Goal: Information Seeking & Learning: Learn about a topic

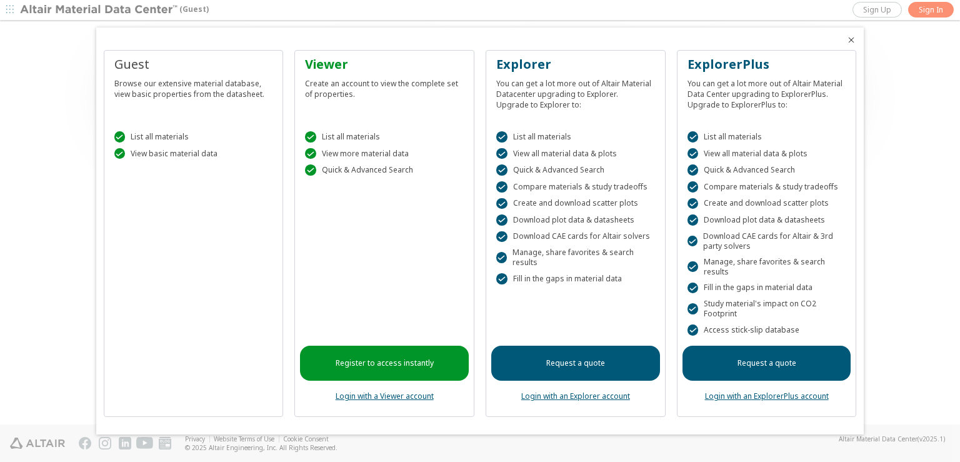
click at [850, 42] on icon "Close" at bounding box center [851, 40] width 10 height 10
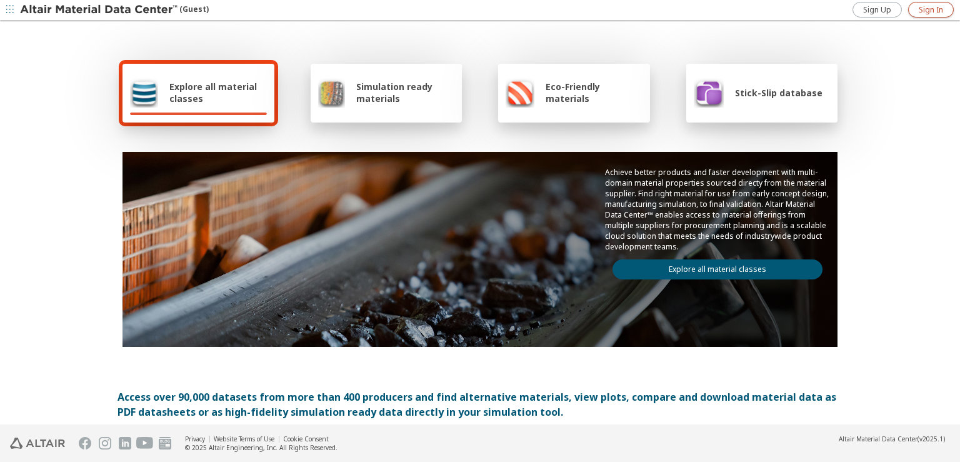
click at [927, 12] on span "Sign In" at bounding box center [931, 10] width 24 height 10
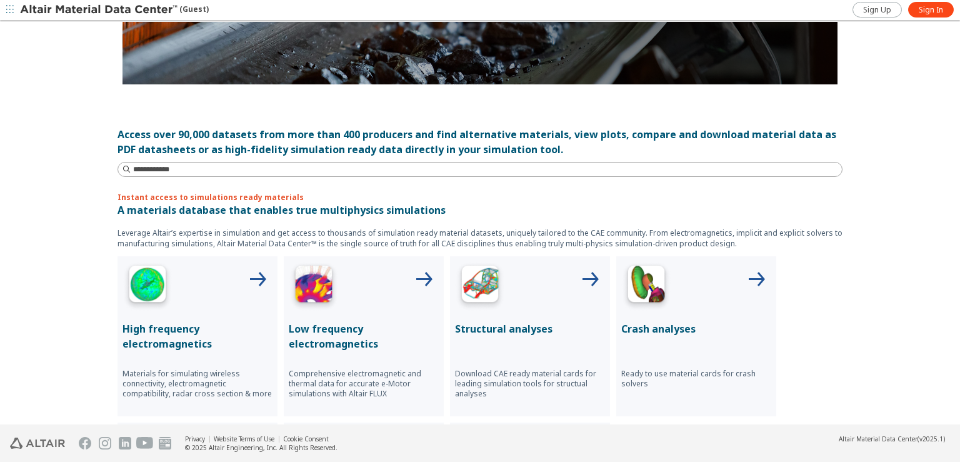
scroll to position [250, 0]
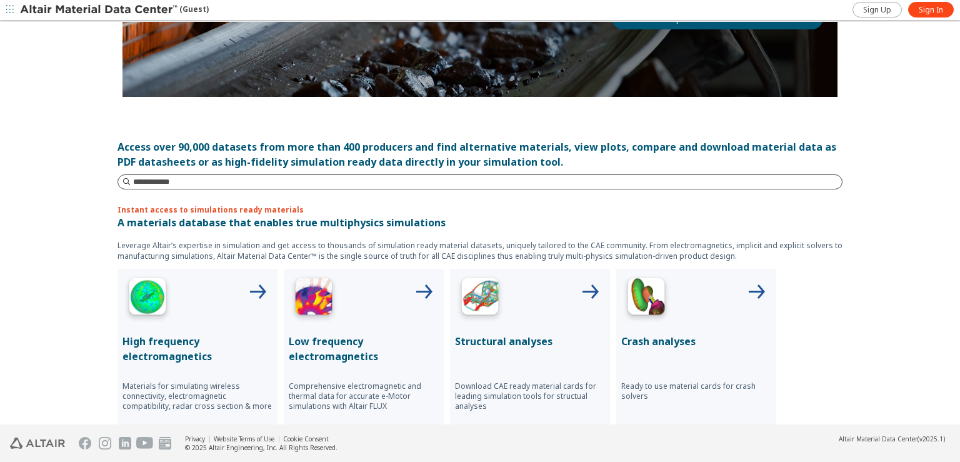
click at [378, 180] on input at bounding box center [487, 182] width 709 height 13
type input "******"
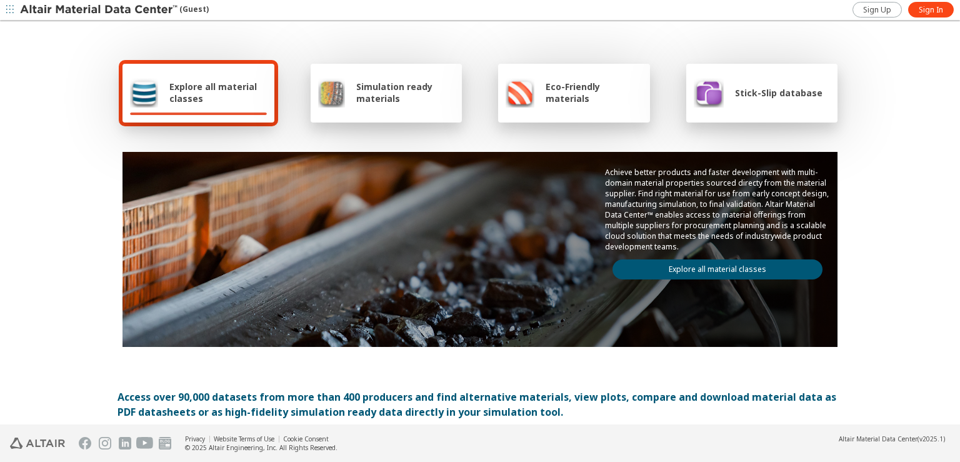
click at [750, 262] on link "Explore all material classes" at bounding box center [718, 269] width 210 height 20
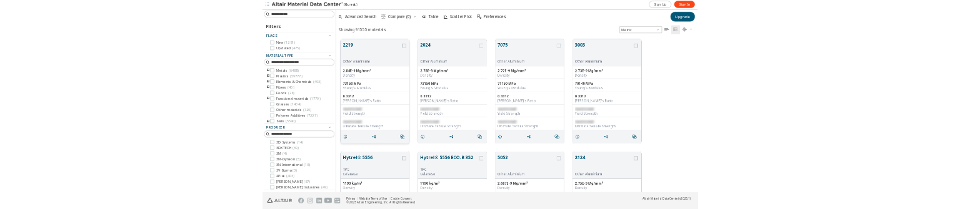
scroll to position [11, 11]
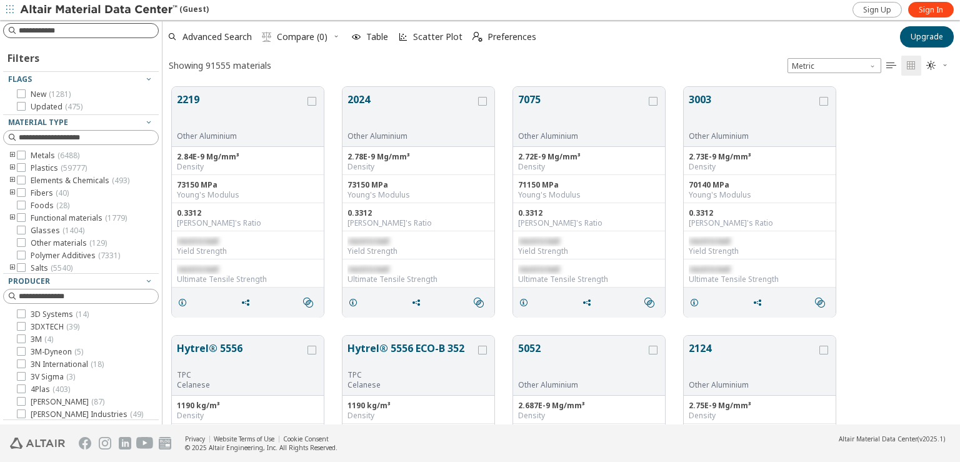
click at [111, 29] on input at bounding box center [88, 30] width 139 height 13
type input "*"
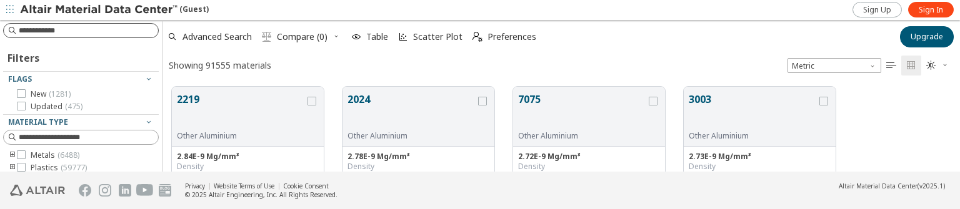
scroll to position [84, 787]
click at [111, 29] on input at bounding box center [82, 31] width 153 height 14
type input "******"
